Goal: Task Accomplishment & Management: Complete application form

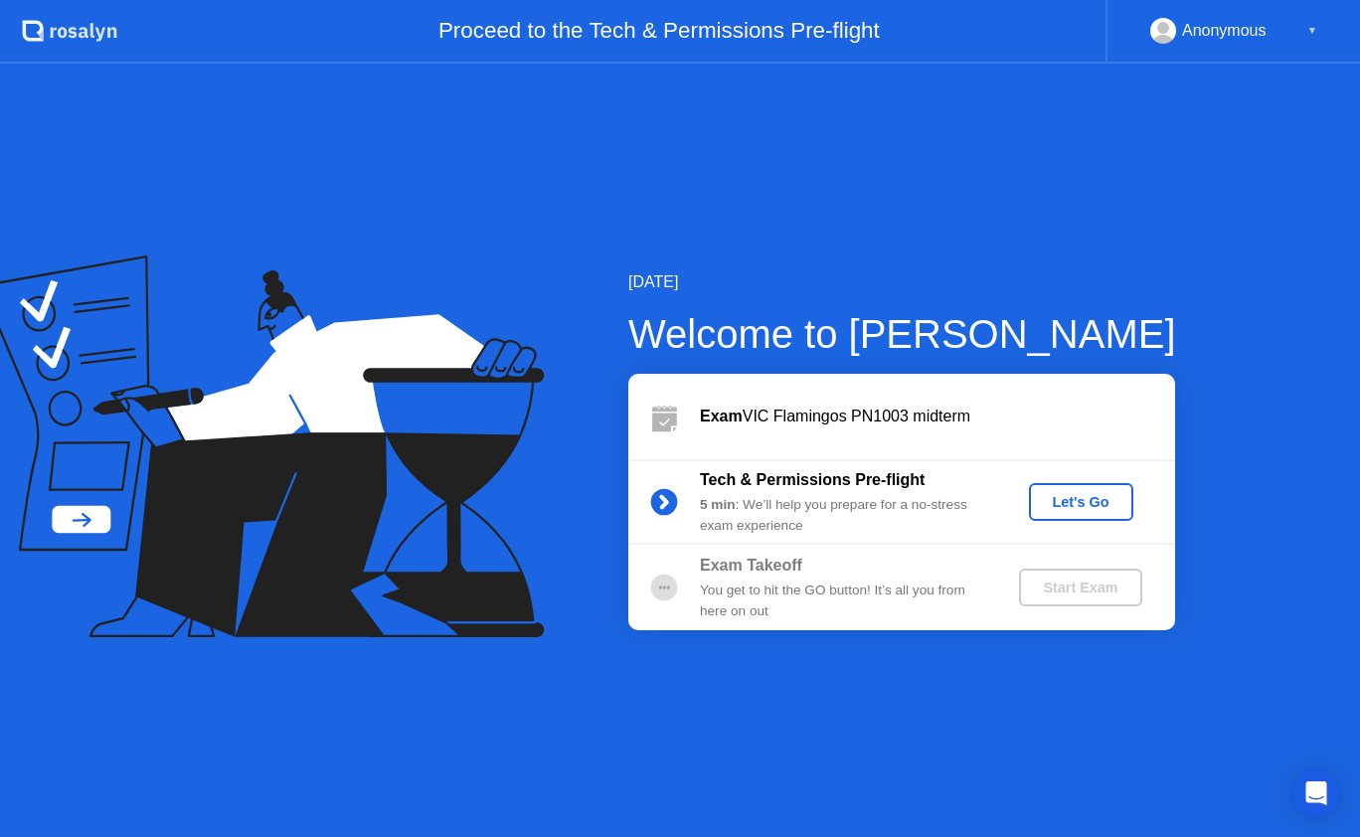
click at [1060, 497] on div "Let's Go" at bounding box center [1081, 502] width 88 height 16
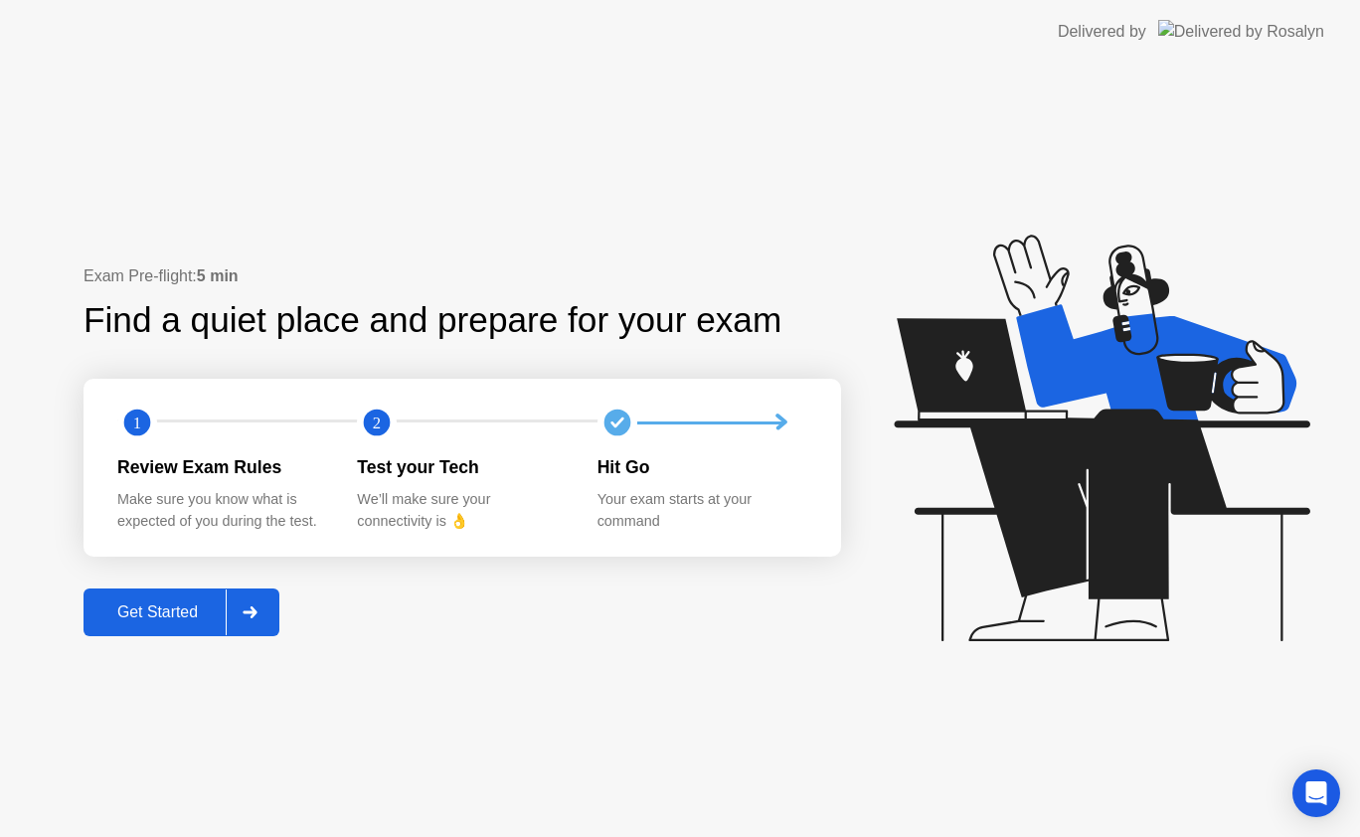
click at [122, 608] on div "Get Started" at bounding box center [157, 612] width 136 height 18
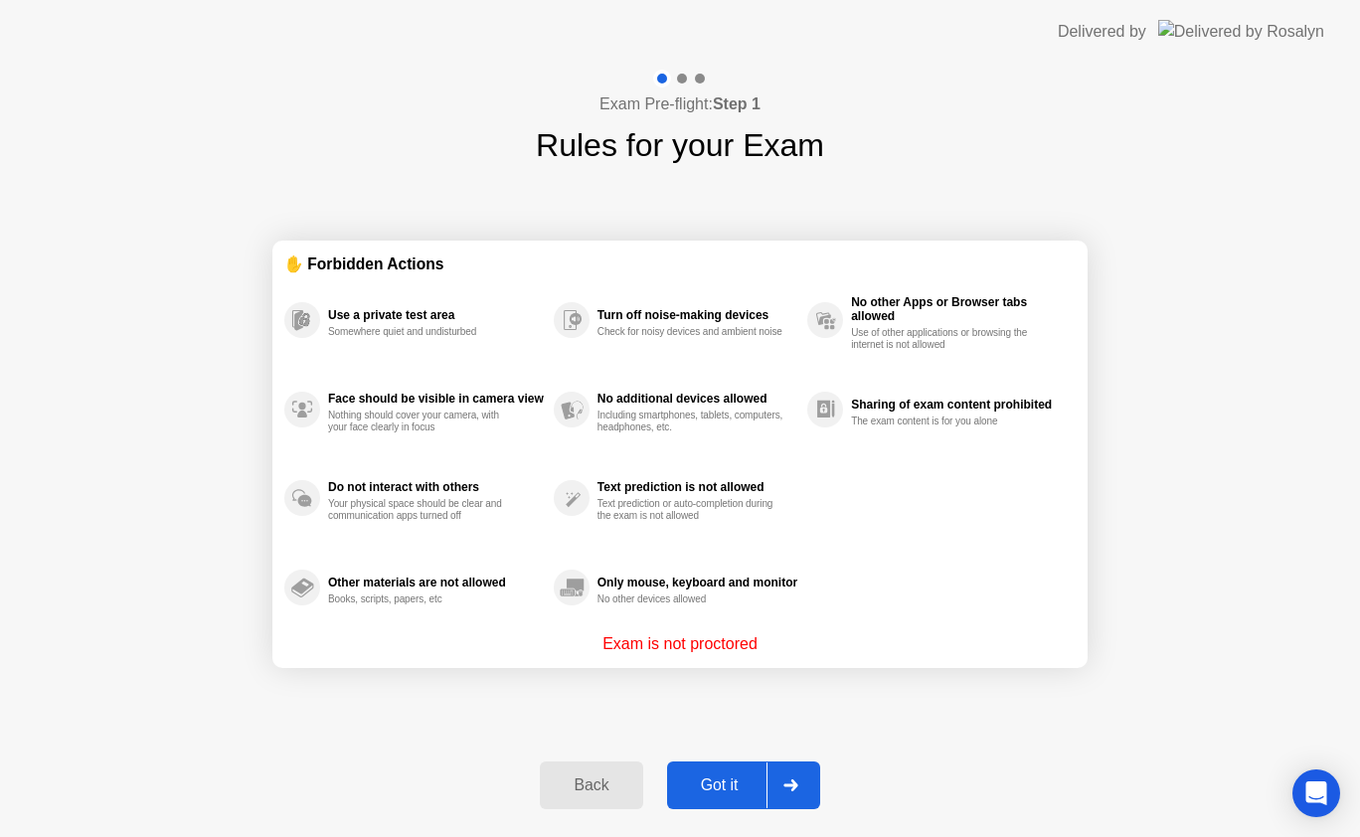
click at [709, 772] on button "Got it" at bounding box center [743, 786] width 153 height 48
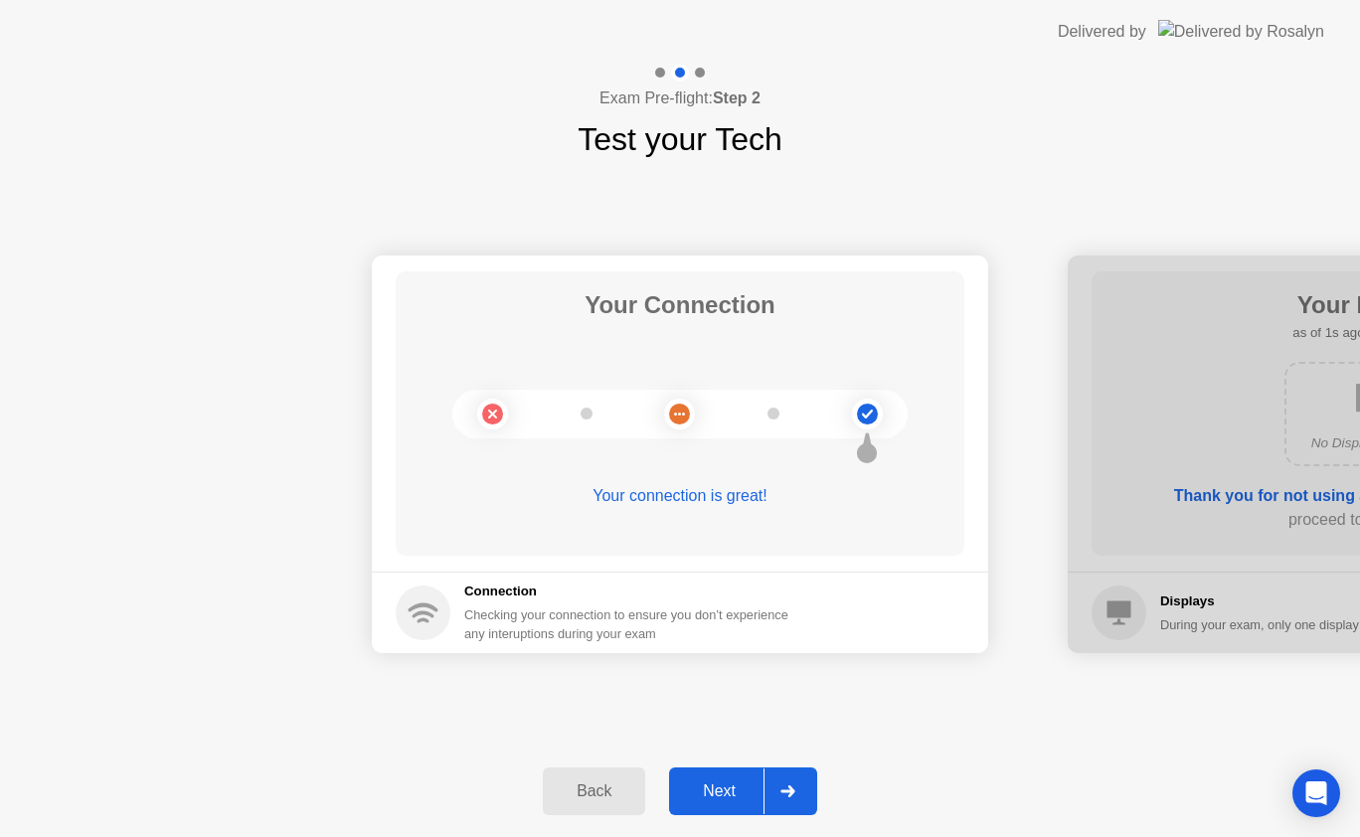
click at [730, 782] on div "Next" at bounding box center [719, 791] width 88 height 18
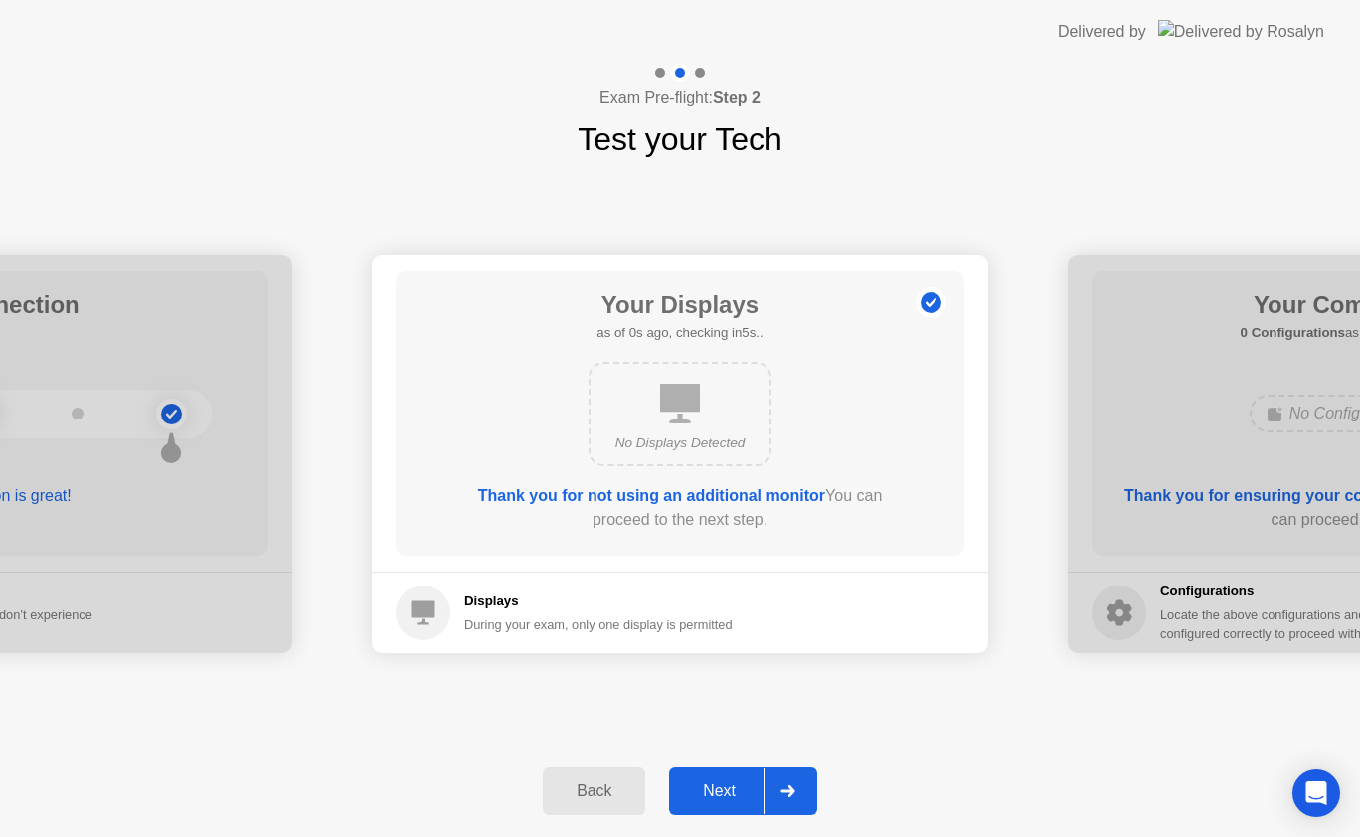
click at [728, 782] on div "Next" at bounding box center [719, 791] width 88 height 18
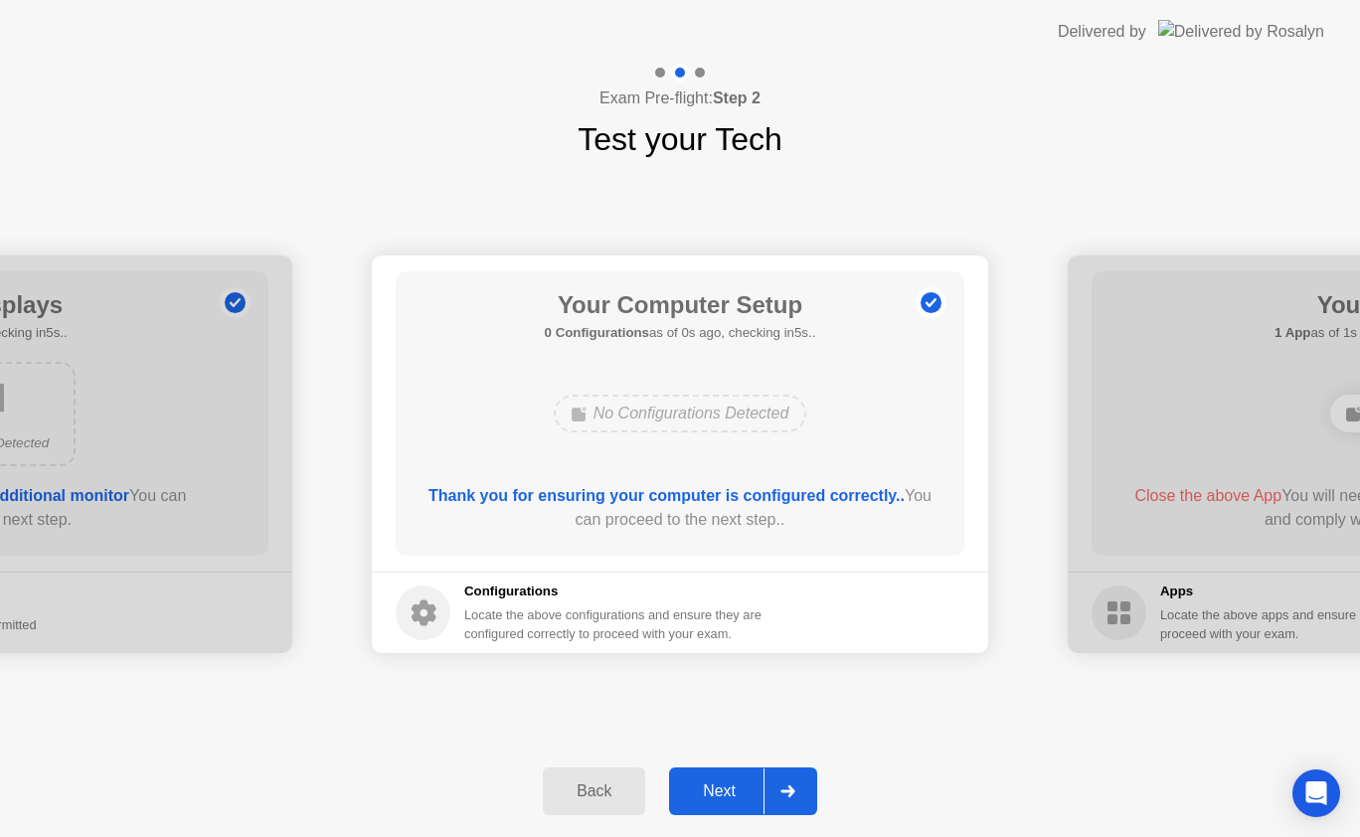
click at [728, 782] on div "Next" at bounding box center [719, 791] width 88 height 18
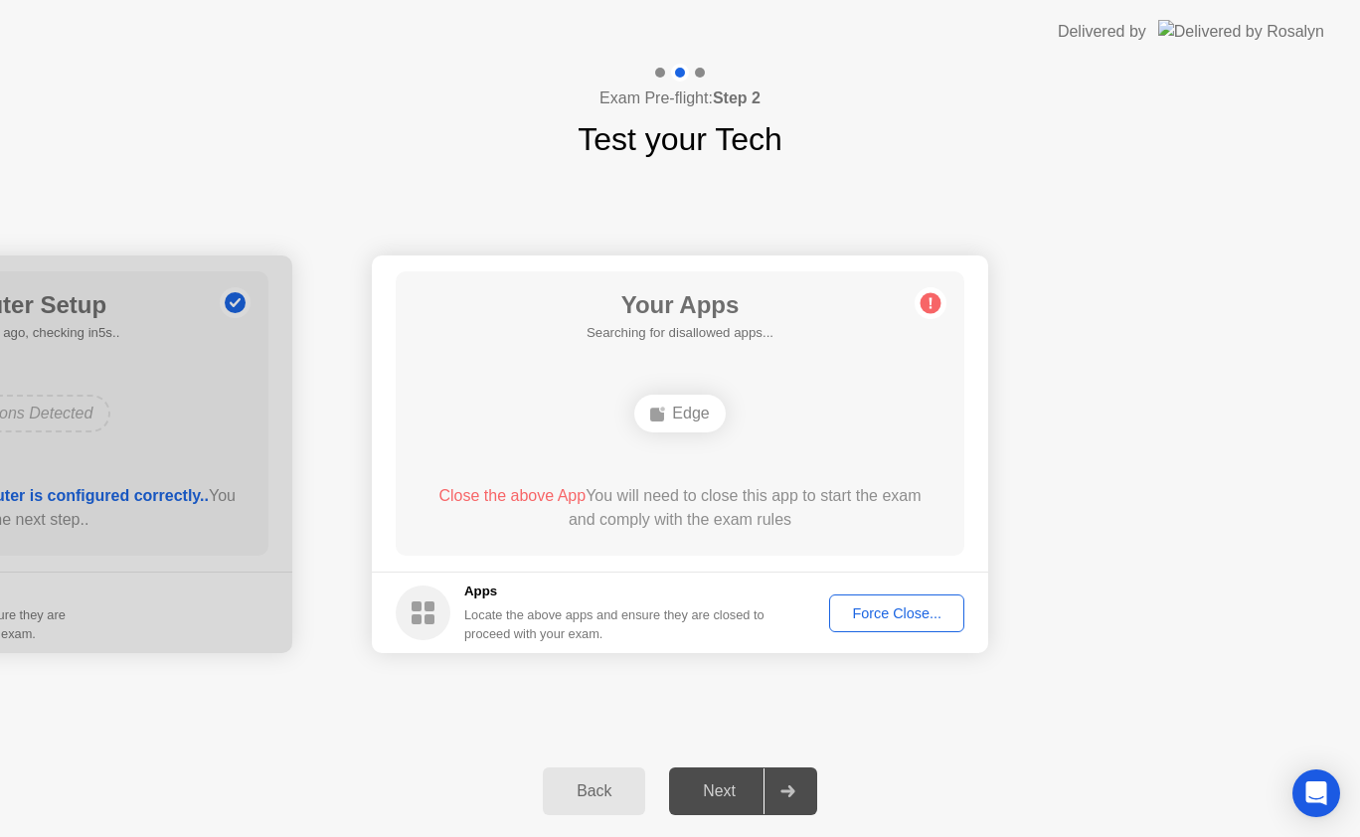
click at [728, 782] on div "Next" at bounding box center [719, 791] width 88 height 18
click at [874, 605] on div "Force Close..." at bounding box center [896, 613] width 121 height 16
click at [876, 615] on div "Force Close..." at bounding box center [896, 613] width 121 height 16
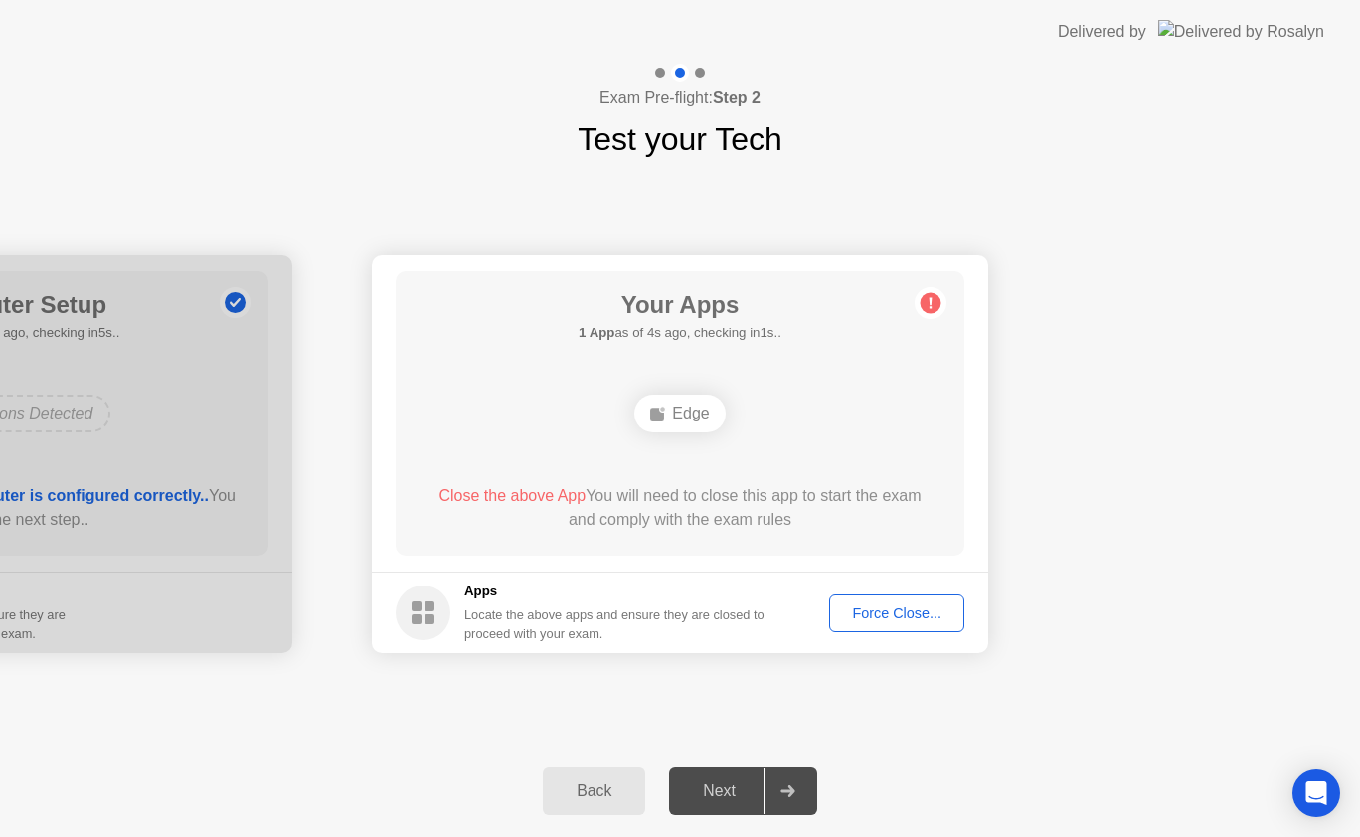
click at [892, 612] on div "Force Close..." at bounding box center [896, 613] width 121 height 16
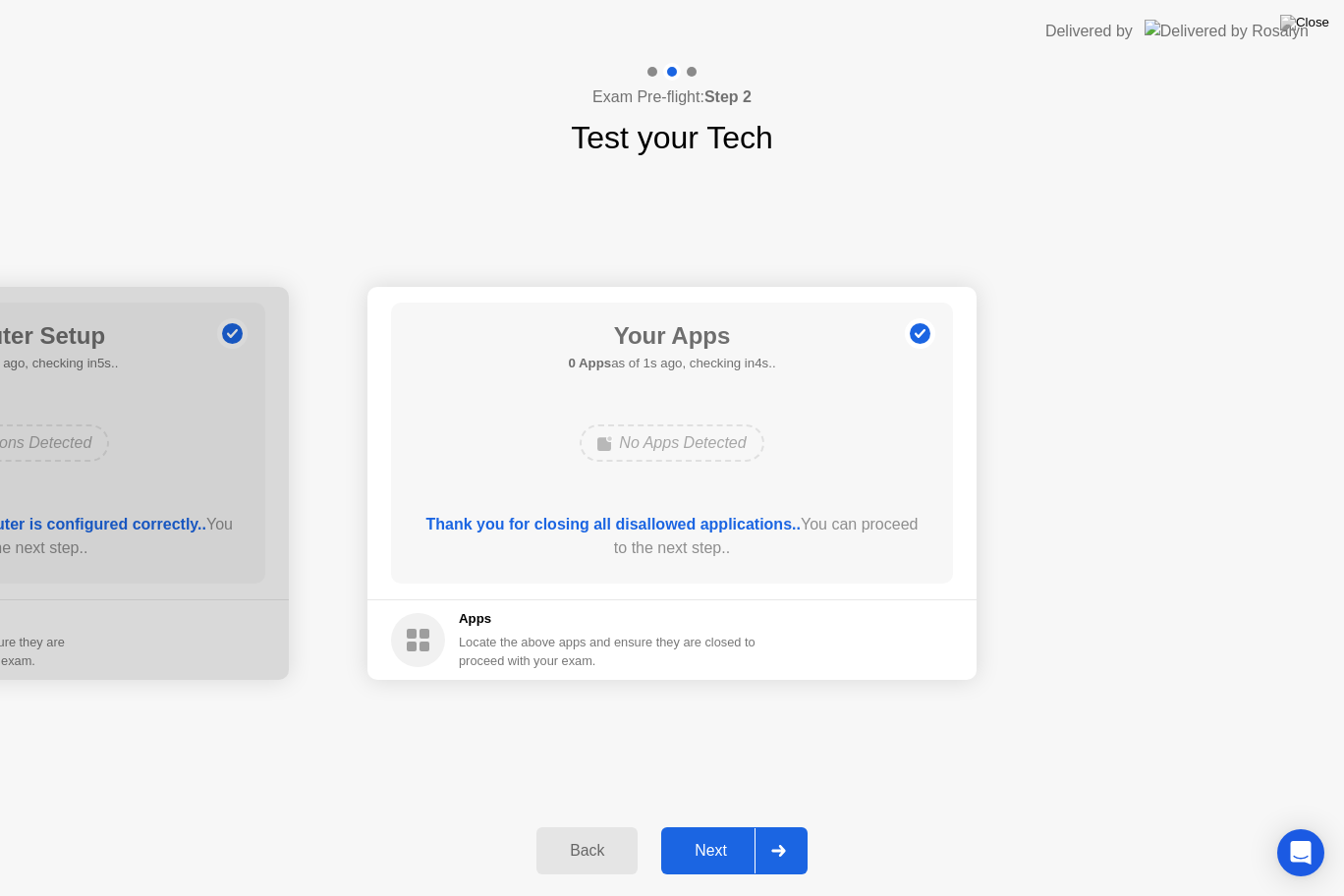
click at [723, 826] on div "Next" at bounding box center [711, 851] width 87 height 18
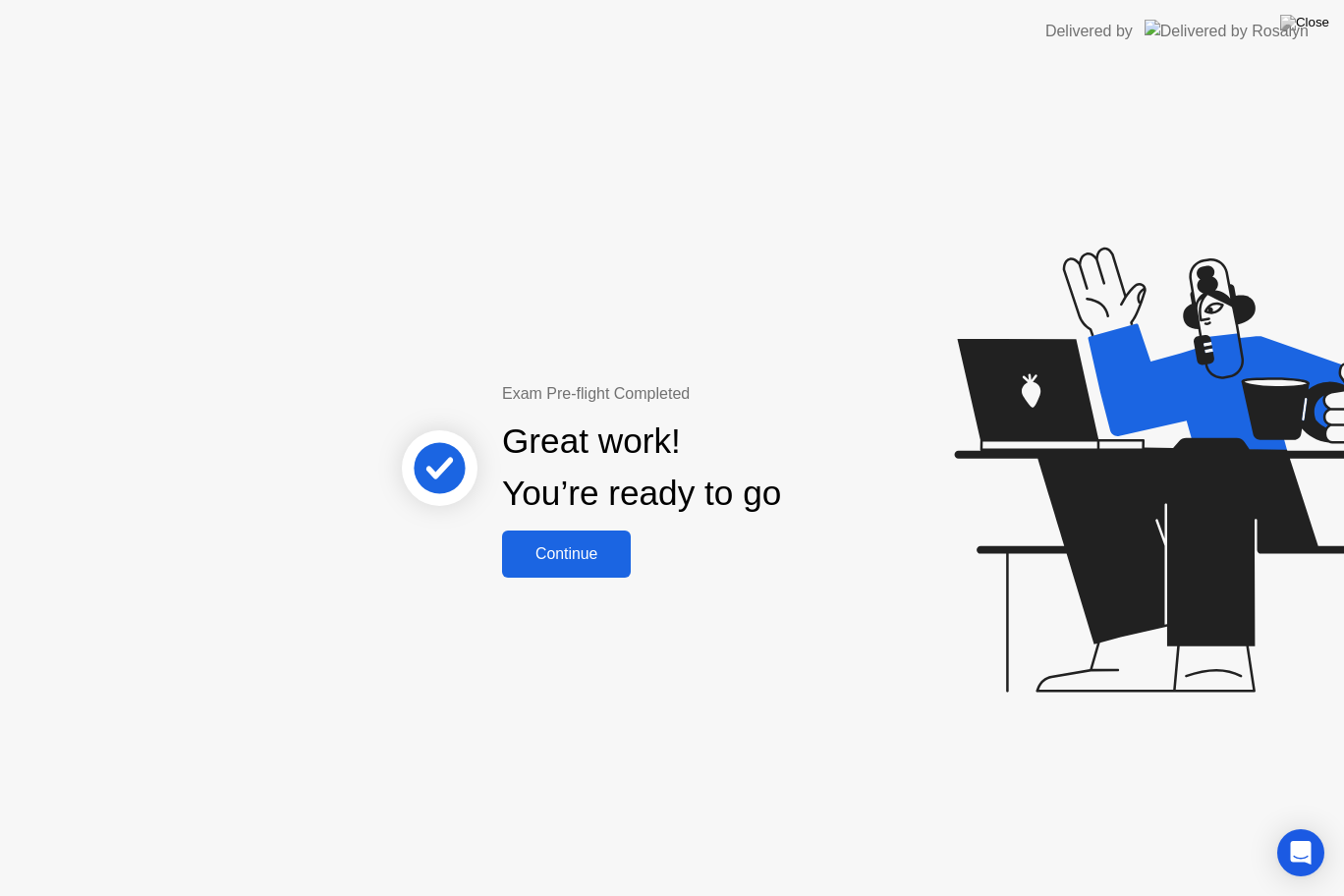
click at [551, 538] on button "Continue" at bounding box center [566, 554] width 128 height 47
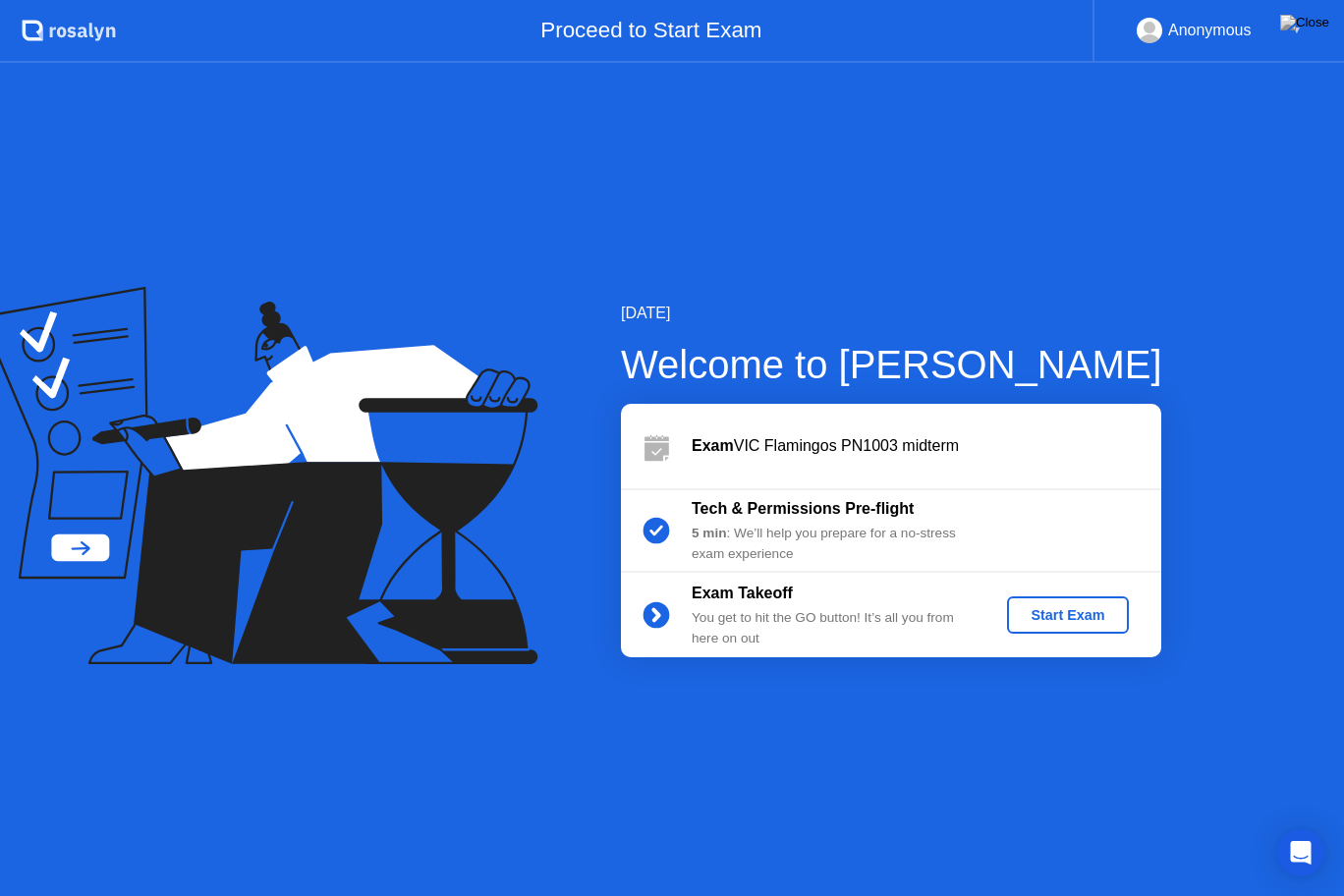
click at [1063, 612] on div "Start Exam" at bounding box center [1067, 614] width 105 height 16
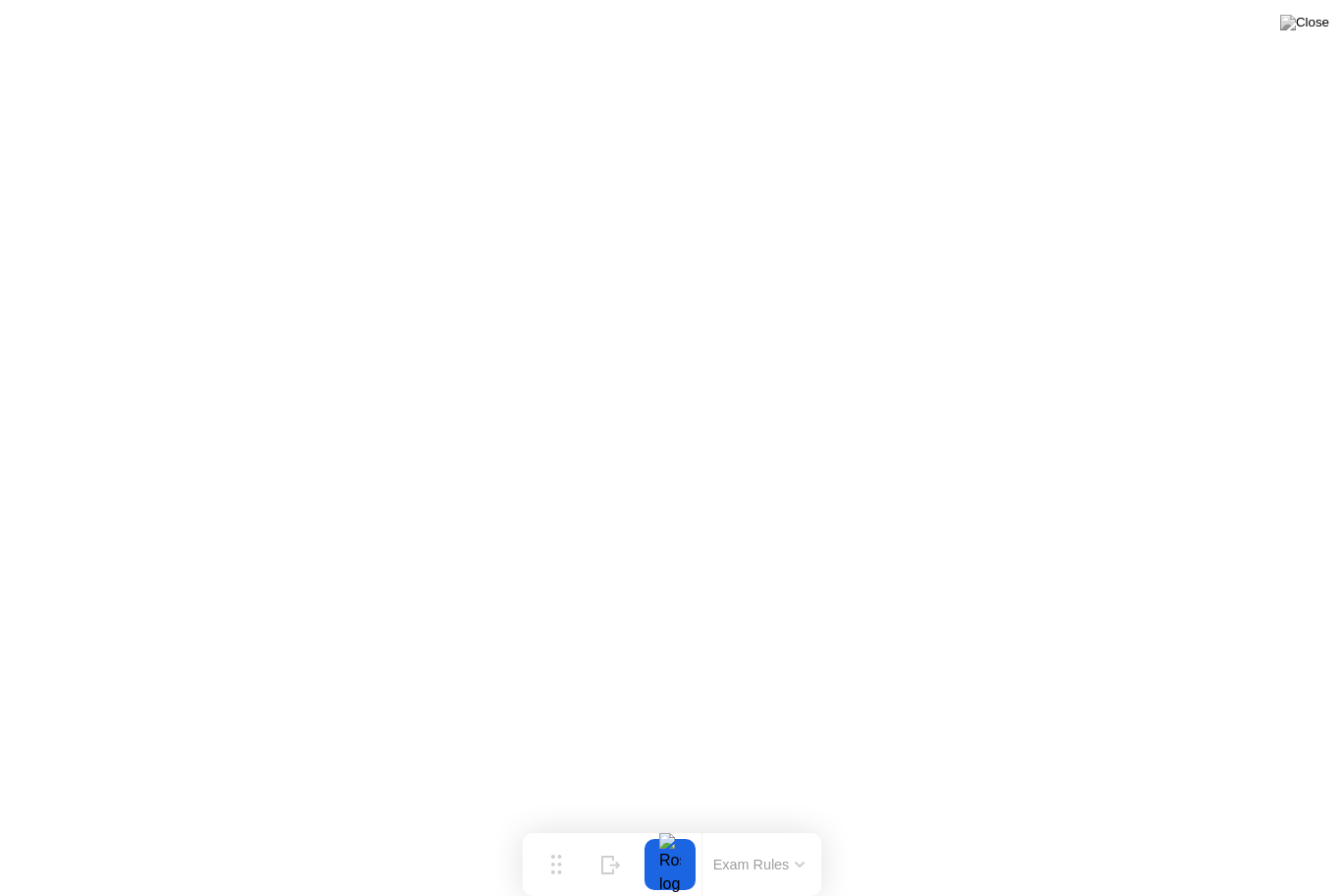
click at [797, 826] on button "Exam Rules" at bounding box center [759, 864] width 104 height 18
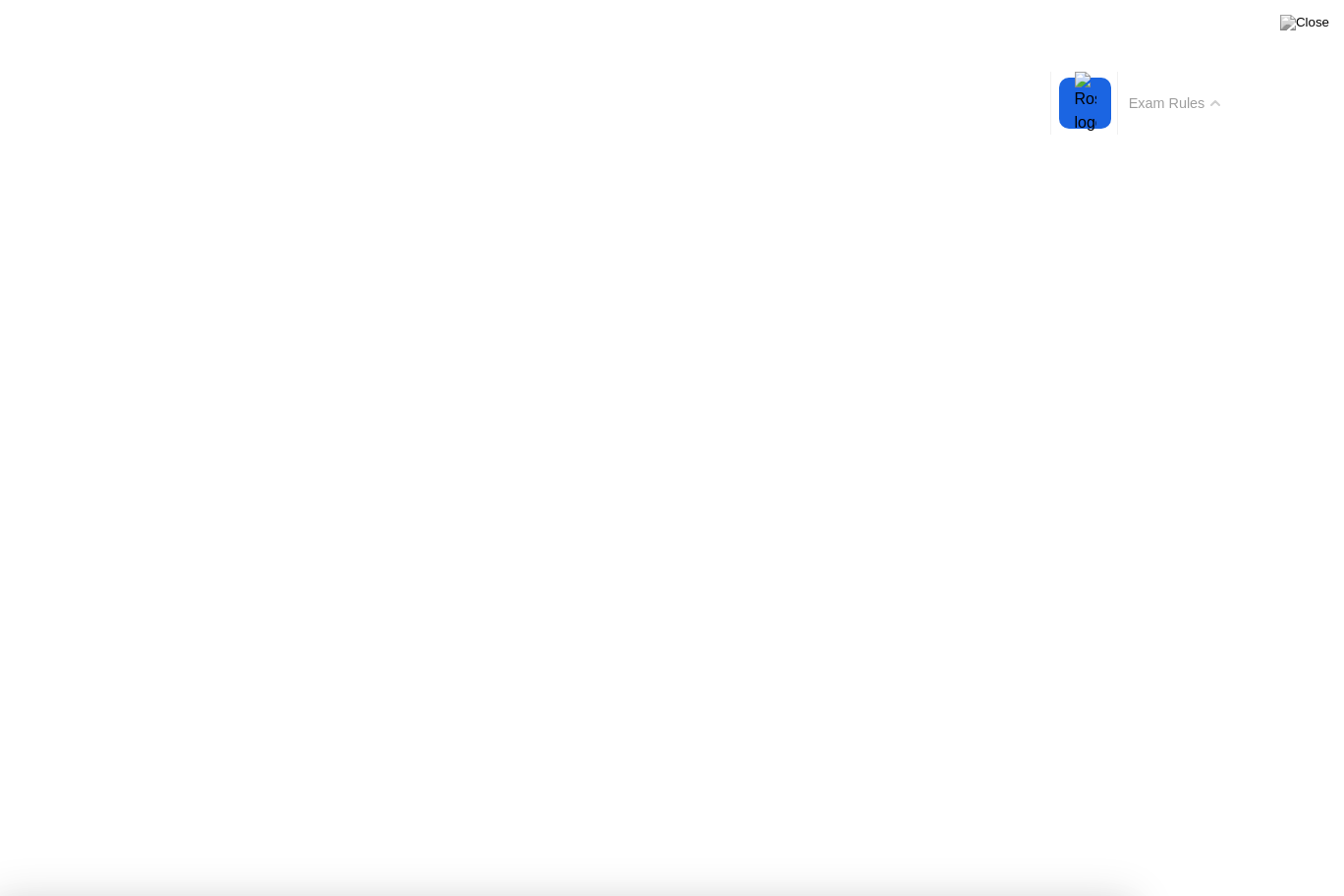
click at [1210, 101] on button "Exam Rules" at bounding box center [1174, 103] width 104 height 18
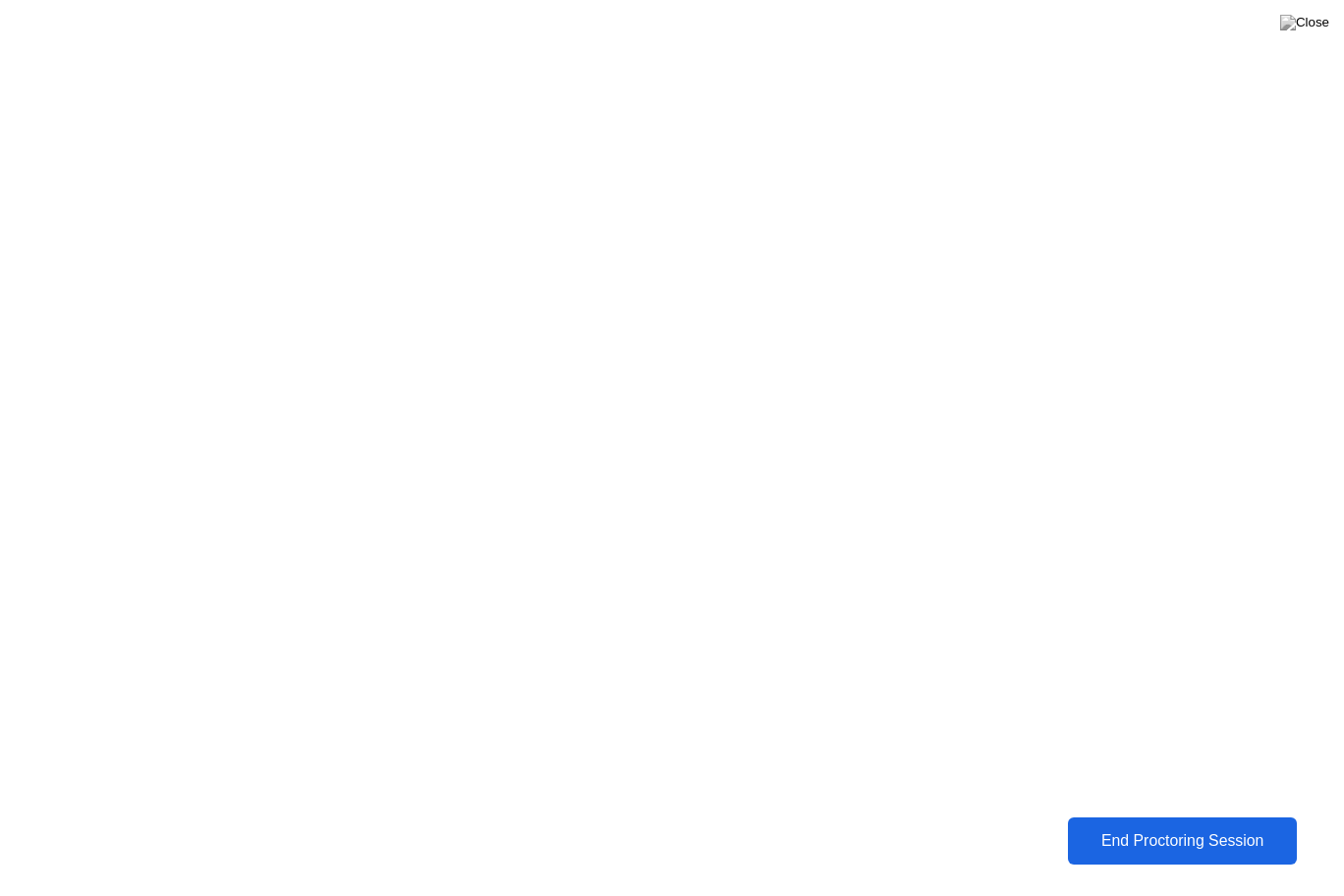
click at [1195, 826] on div "End Proctoring Session" at bounding box center [1183, 841] width 218 height 18
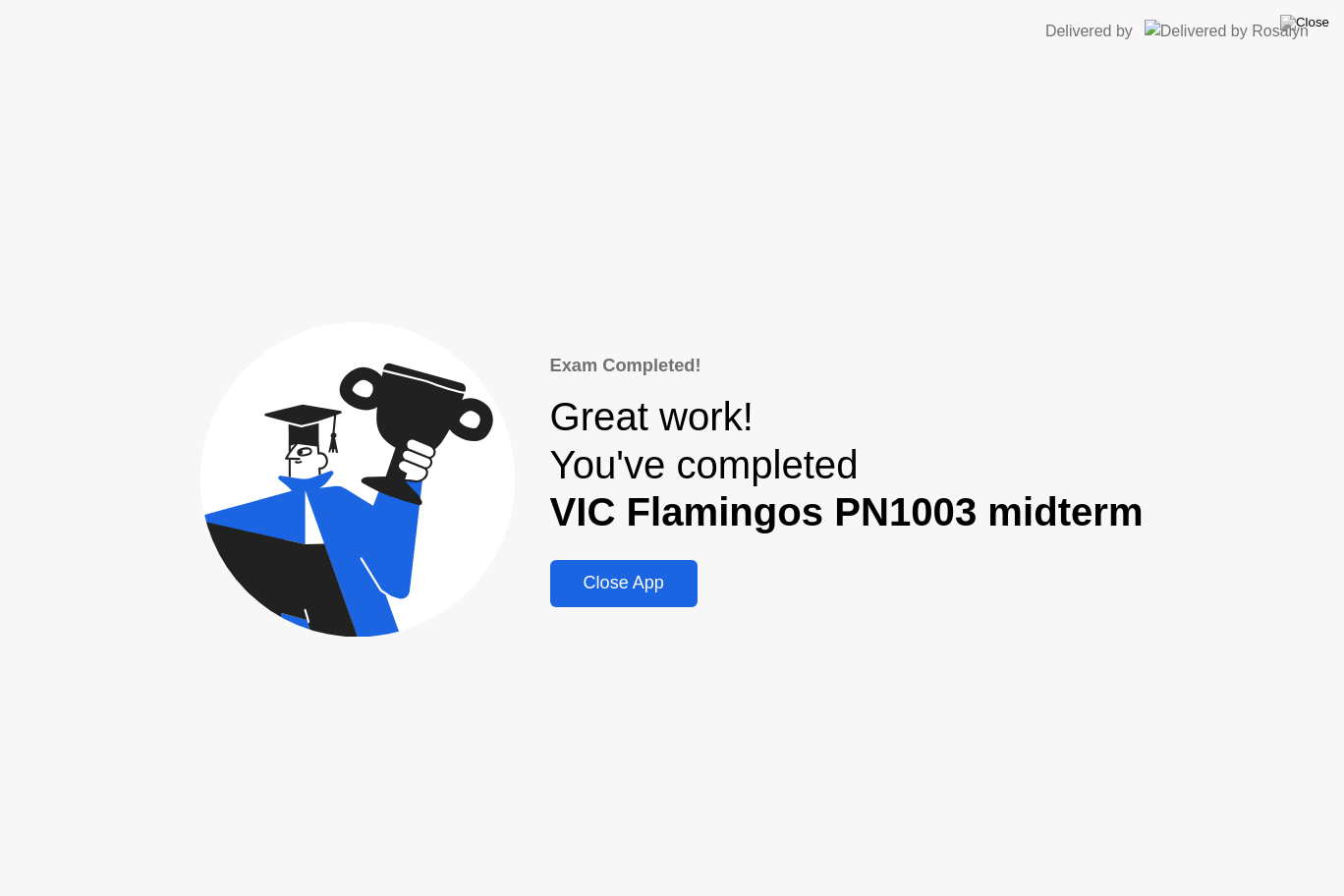
click at [582, 578] on div "Close App" at bounding box center [624, 583] width 135 height 21
